Goal: Task Accomplishment & Management: Manage account settings

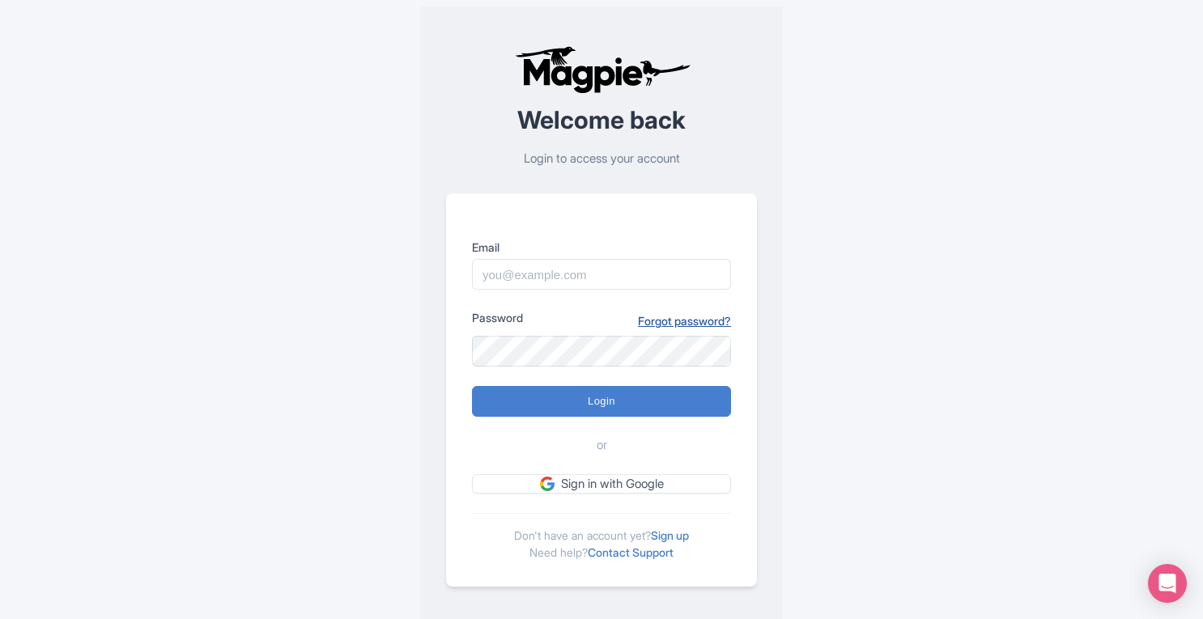
click at [657, 313] on link "Forgot password?" at bounding box center [684, 320] width 93 height 17
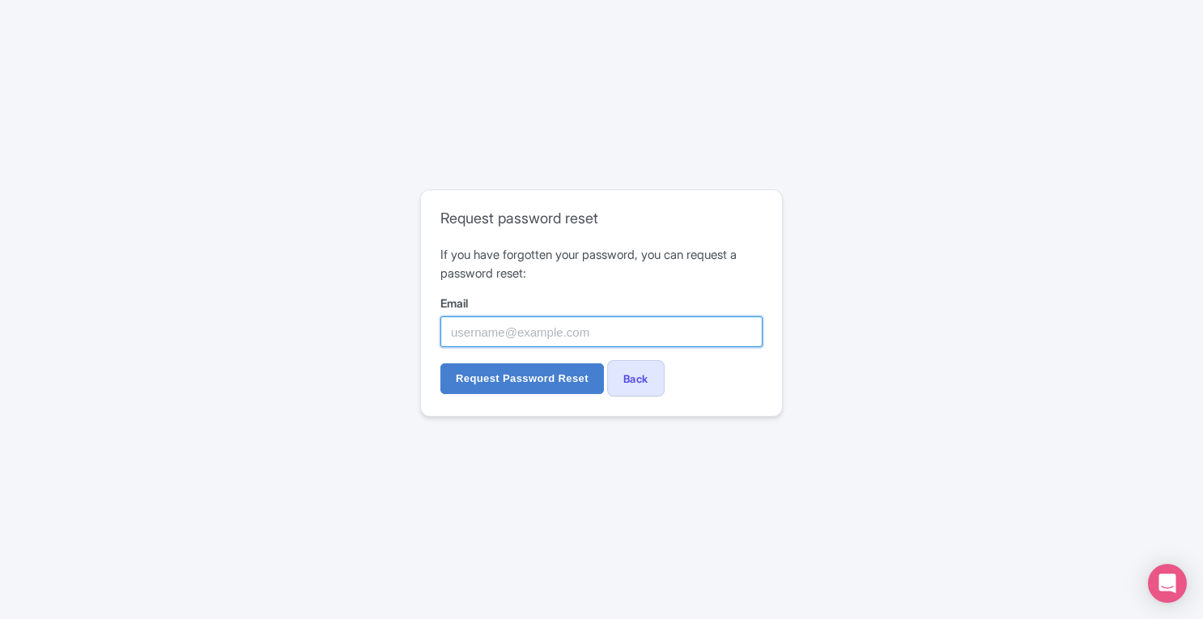
click at [573, 333] on input "Email" at bounding box center [601, 331] width 322 height 31
paste input "[EMAIL_ADDRESS][DOMAIN_NAME]"
type input "[EMAIL_ADDRESS][DOMAIN_NAME]"
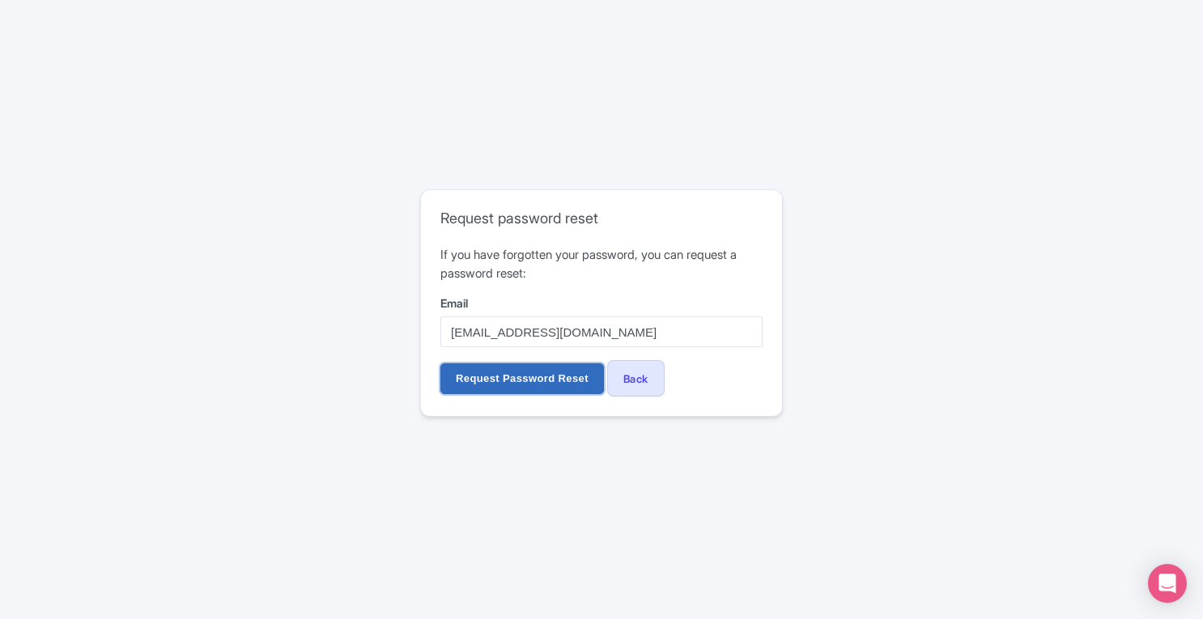
click at [534, 378] on input "Request Password Reset" at bounding box center [522, 378] width 164 height 31
